Goal: Navigation & Orientation: Find specific page/section

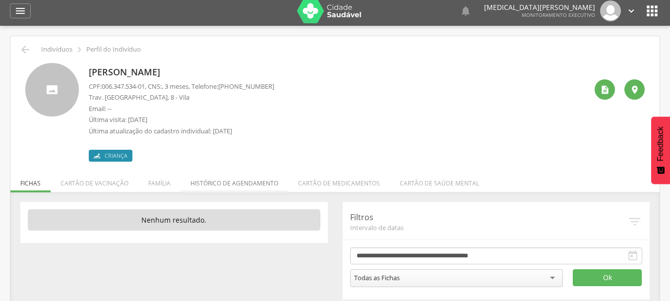
scroll to position [30, 0]
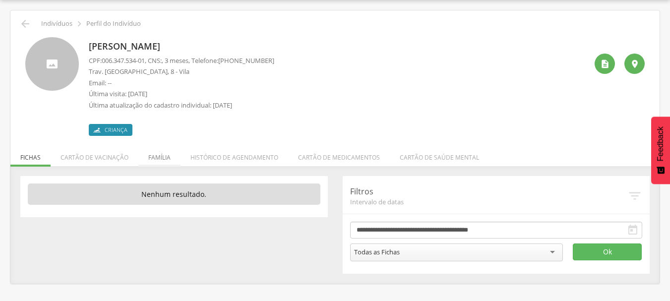
click at [161, 160] on li "Família" at bounding box center [159, 154] width 42 height 23
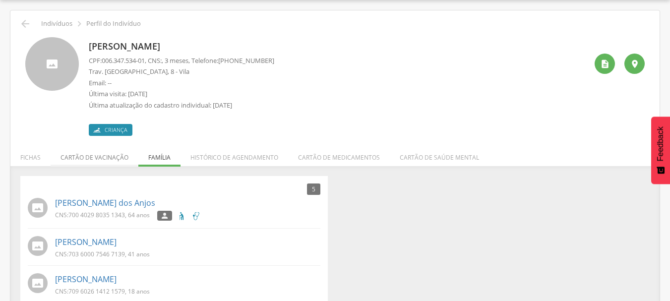
click at [93, 157] on li "Cartão de vacinação" at bounding box center [95, 154] width 88 height 23
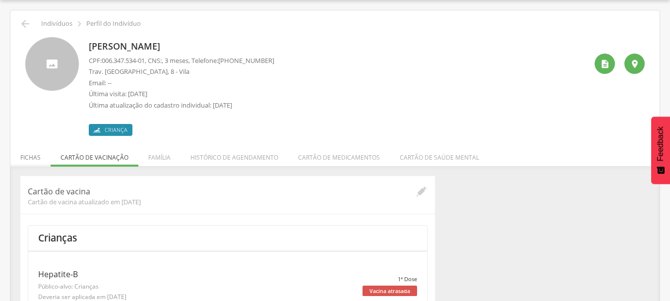
click at [36, 155] on li "Fichas" at bounding box center [30, 154] width 40 height 23
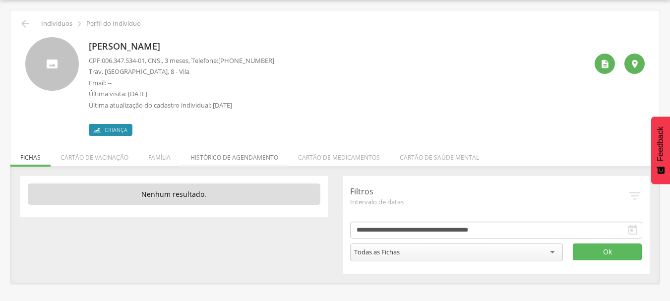
click at [259, 153] on li "Histórico de agendamento" at bounding box center [234, 154] width 108 height 23
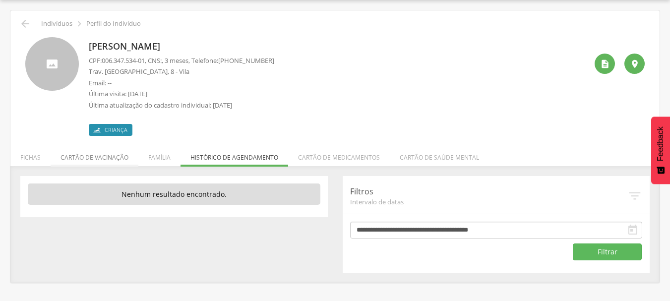
click at [89, 160] on li "Cartão de vacinação" at bounding box center [95, 154] width 88 height 23
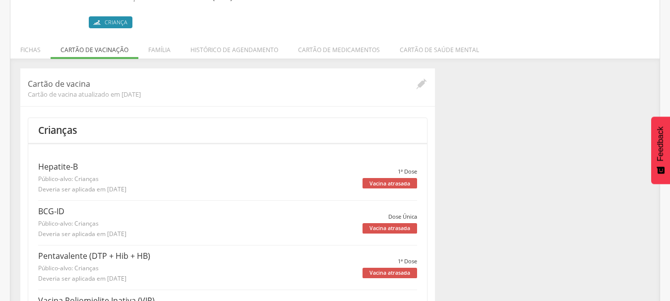
scroll to position [0, 0]
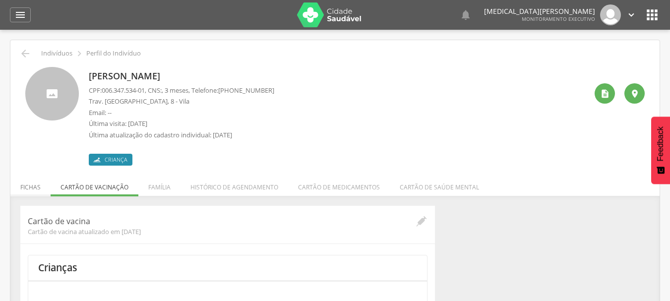
click at [41, 188] on li "Fichas" at bounding box center [30, 184] width 40 height 23
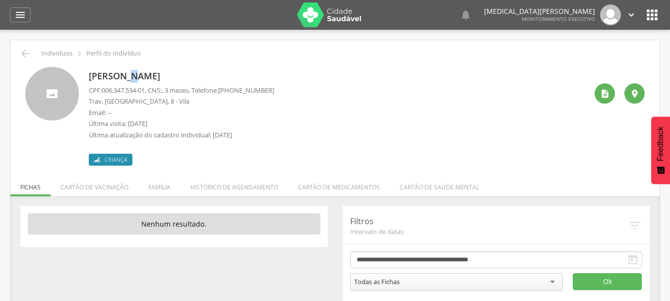
drag, startPoint x: 136, startPoint y: 77, endPoint x: 130, endPoint y: 78, distance: 5.5
click at [130, 78] on p "[PERSON_NAME]" at bounding box center [181, 76] width 185 height 13
click at [393, 128] on div "[PERSON_NAME] CPF: 006.347.534-01 , CNS: , 3 meses, Telefone: [PHONE_NUMBER] Tr…" at bounding box center [338, 116] width 498 height 99
click at [628, 11] on icon "" at bounding box center [630, 14] width 11 height 11
click at [600, 53] on link "Sair" at bounding box center [597, 57] width 78 height 12
